Goal: Navigation & Orientation: Find specific page/section

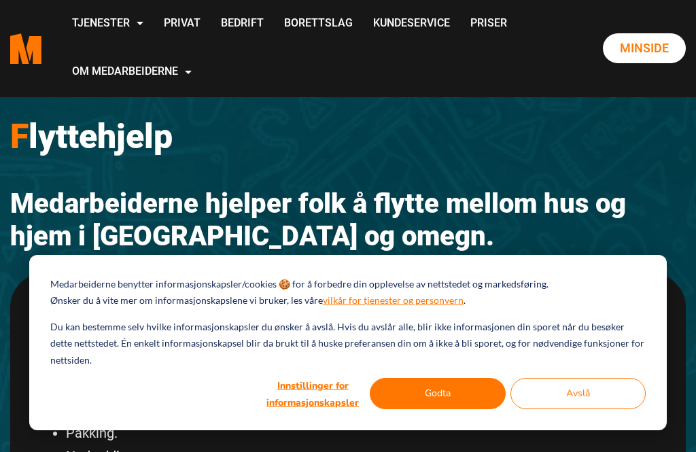
click at [446, 393] on button "Godta" at bounding box center [438, 393] width 136 height 31
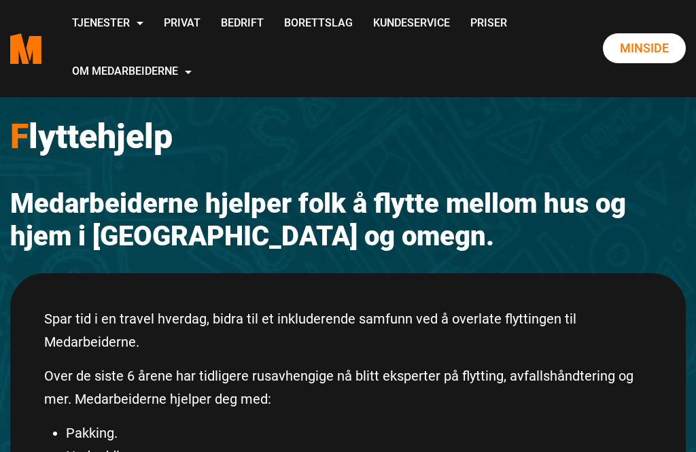
click at [211, 26] on link "Privat" at bounding box center [182, 24] width 57 height 48
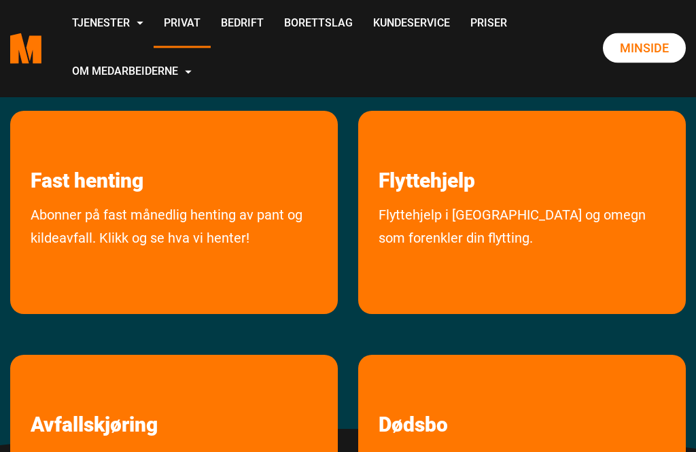
scroll to position [183, 0]
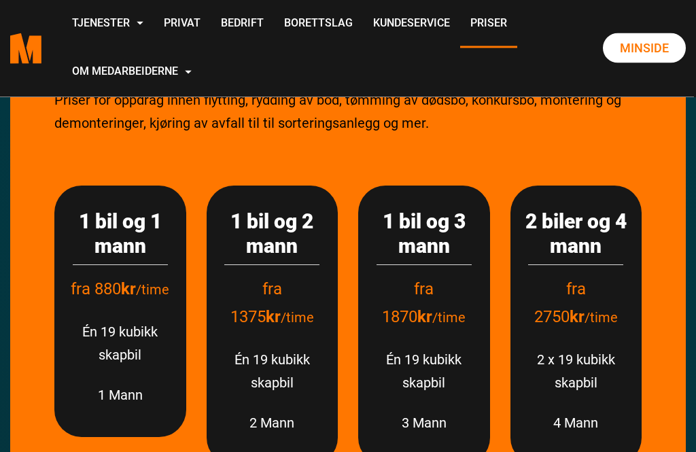
scroll to position [327, 0]
click at [283, 368] on p "Én 19 kubikk skapbil" at bounding box center [272, 371] width 105 height 46
click at [281, 236] on h3 "1 bil og 2 mann" at bounding box center [272, 233] width 105 height 49
click at [285, 251] on h3 "1 bil og 2 mann" at bounding box center [272, 233] width 105 height 49
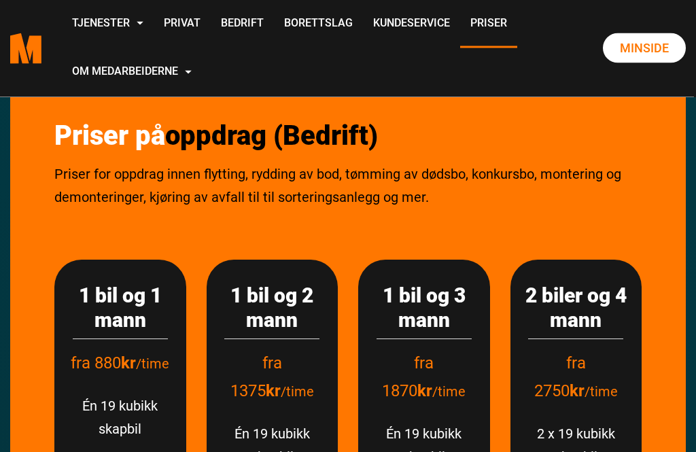
scroll to position [251, 0]
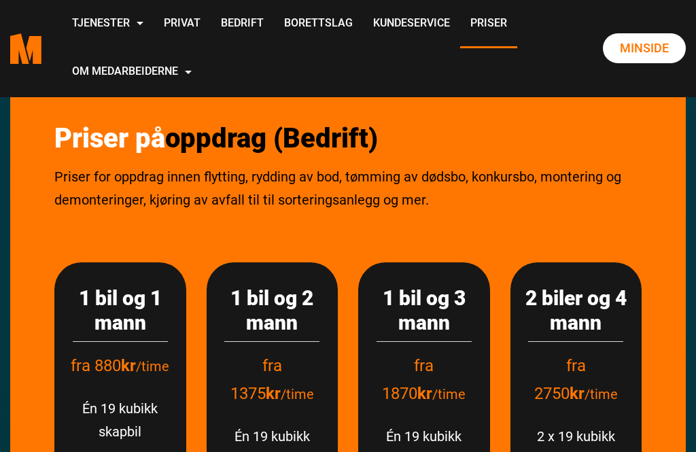
click at [211, 16] on link "Privat" at bounding box center [182, 24] width 57 height 48
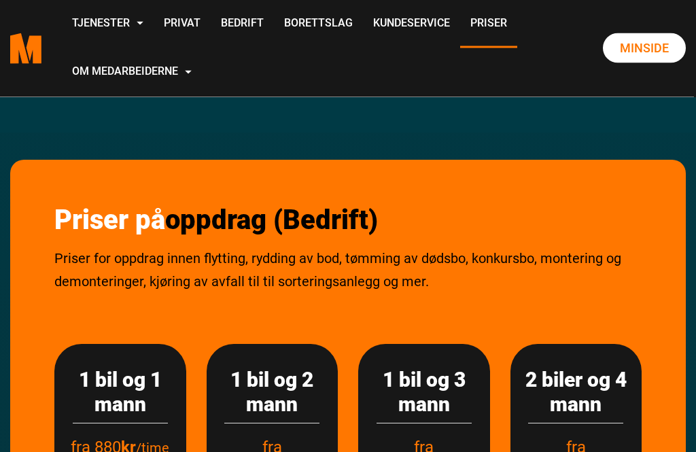
scroll to position [0, 0]
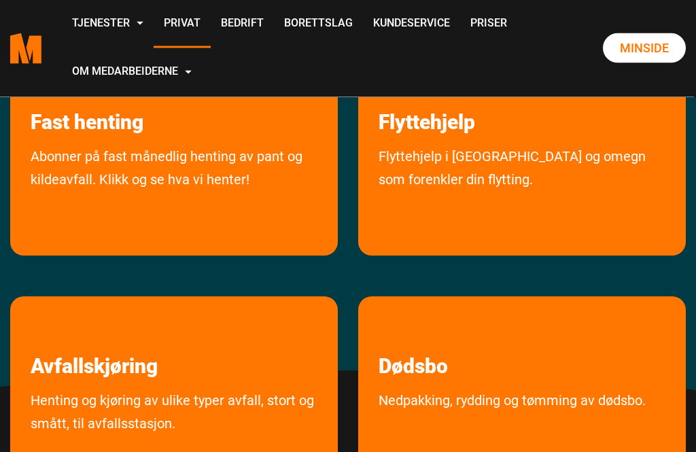
scroll to position [249, 0]
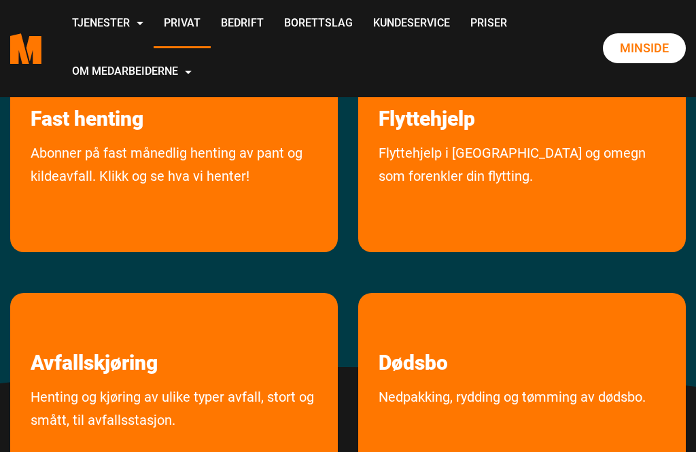
click at [450, 117] on link "Flyttehjelp" at bounding box center [426, 90] width 137 height 82
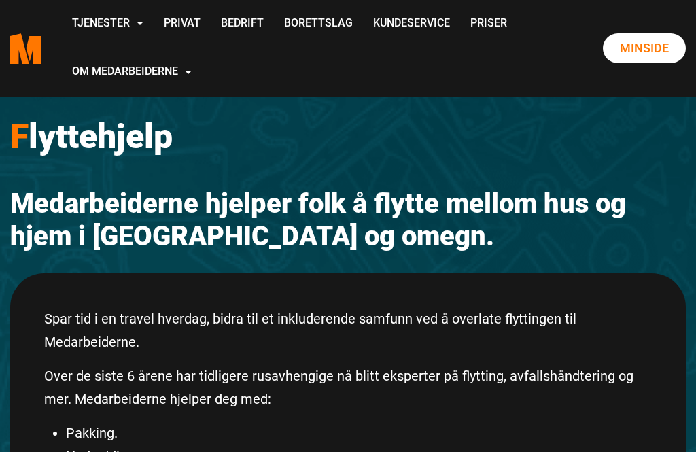
click at [363, 48] on link "Kundeservice" at bounding box center [411, 24] width 97 height 48
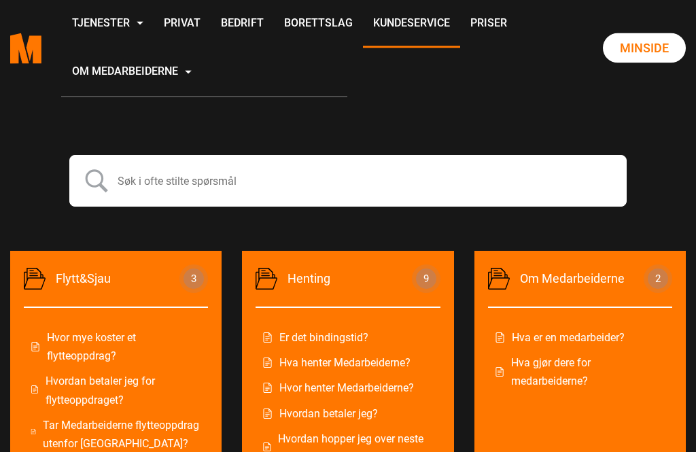
scroll to position [500, 0]
click at [671, 46] on link "Minside" at bounding box center [644, 48] width 83 height 30
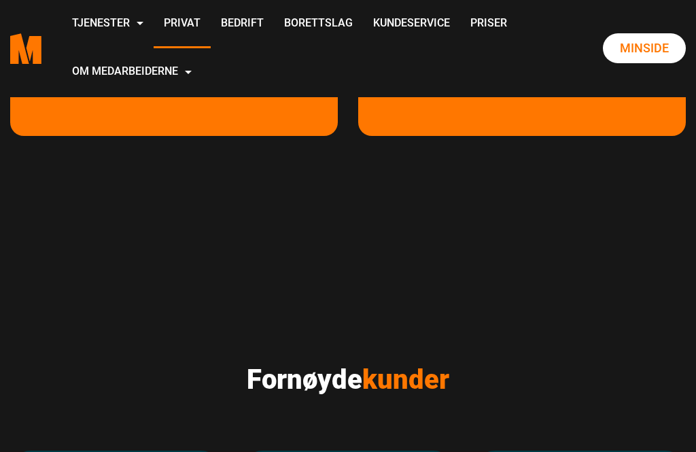
scroll to position [590, 0]
